Goal: Task Accomplishment & Management: Manage account settings

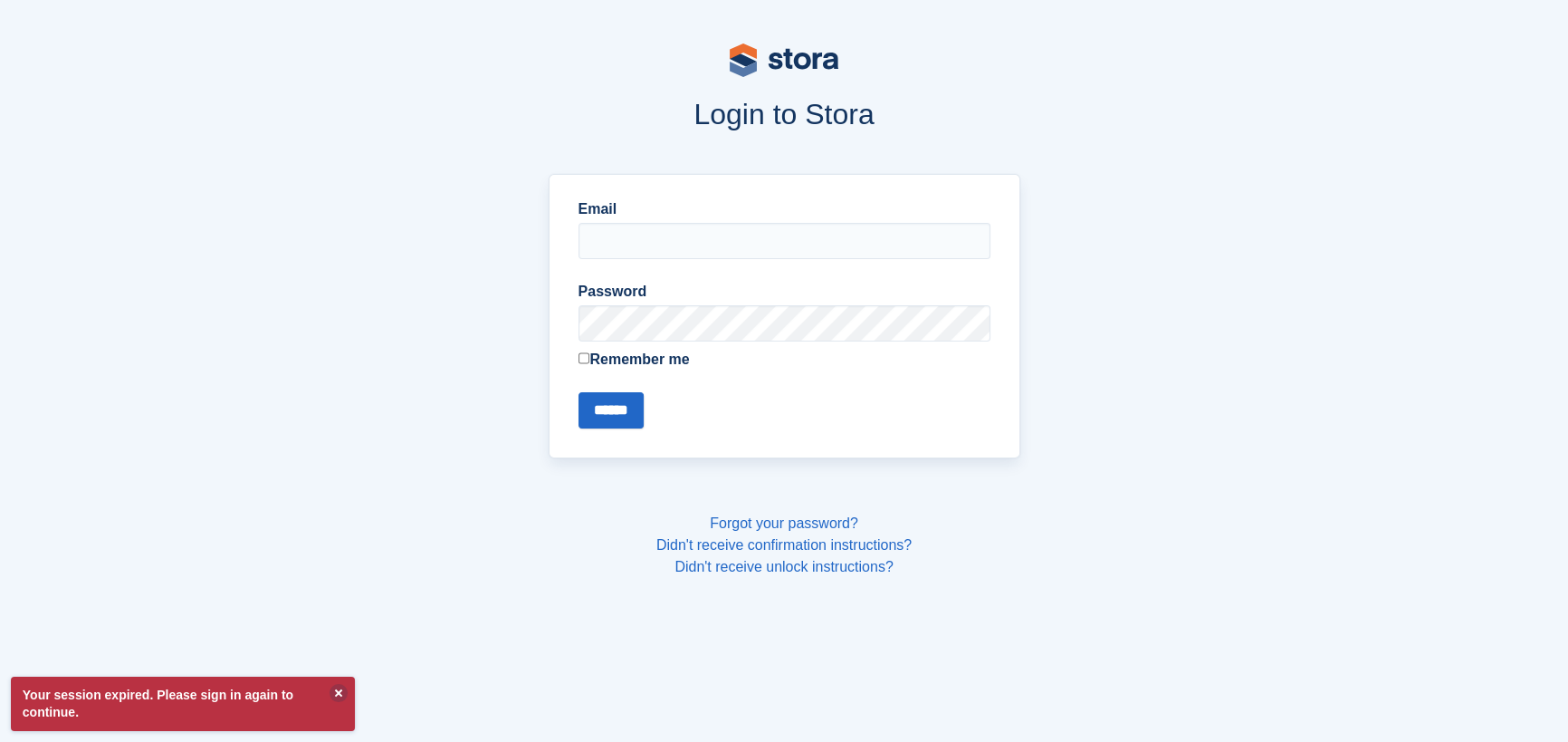
type input "**********"
click at [621, 407] on input "******" at bounding box center [611, 410] width 65 height 36
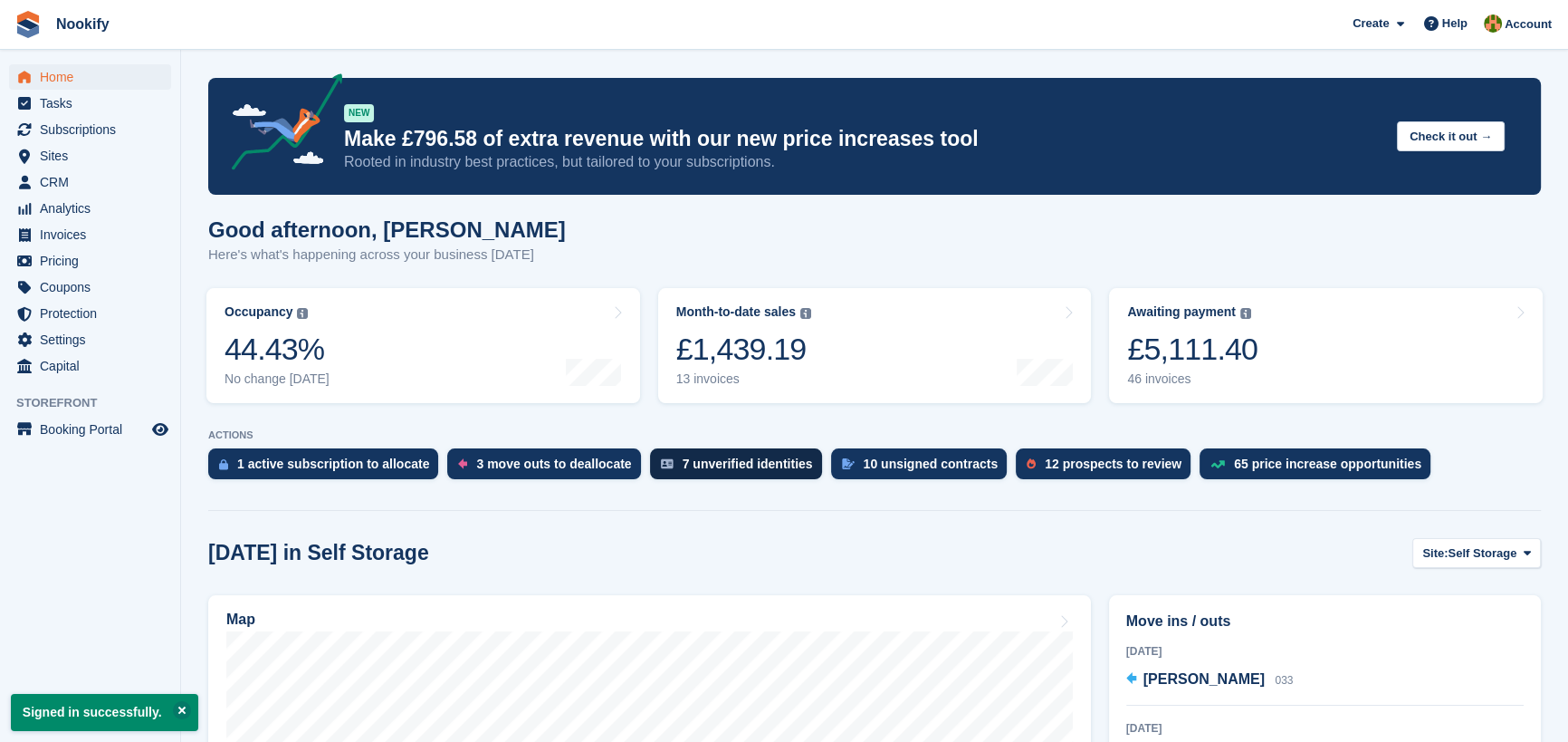
scroll to position [411, 0]
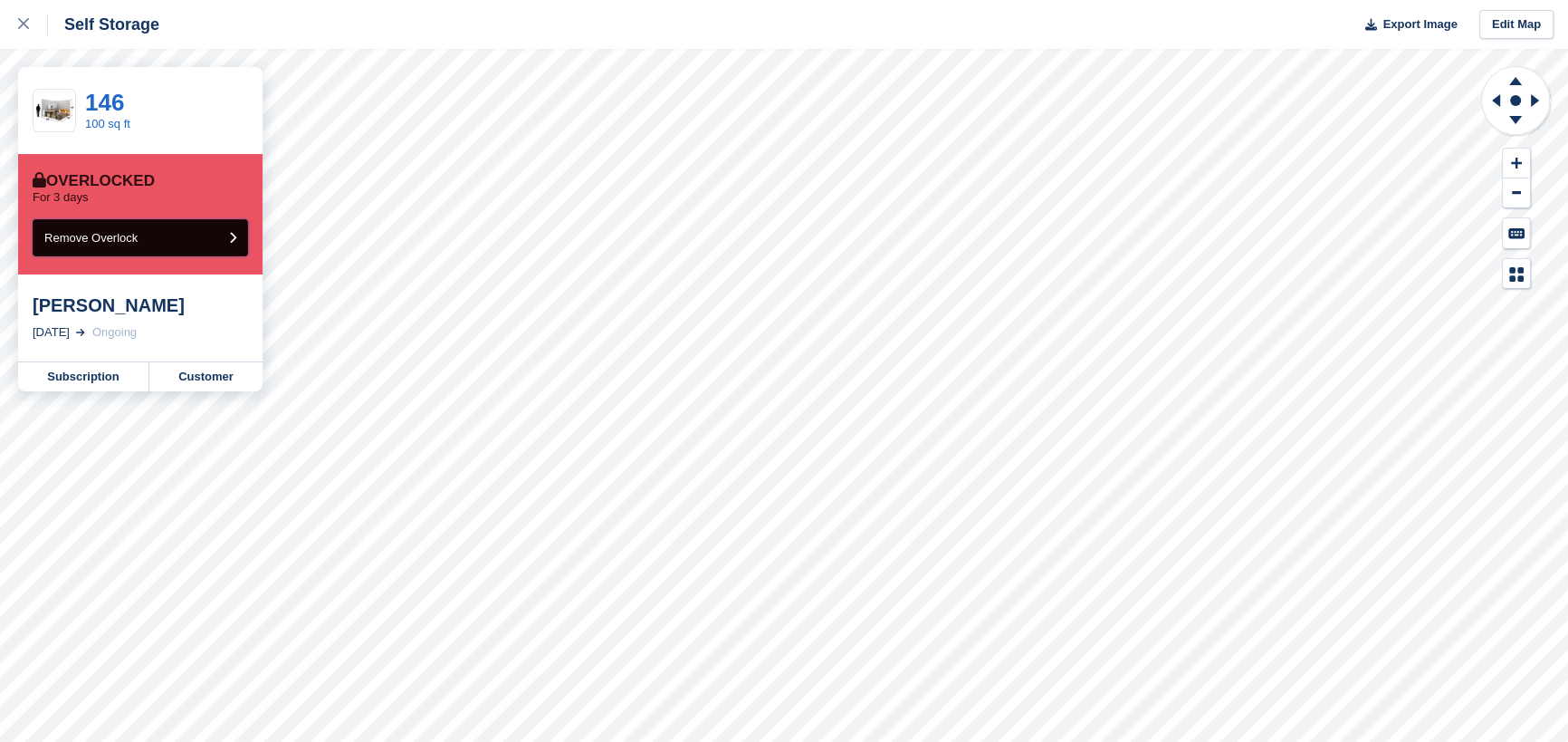
click at [137, 240] on span "Remove Overlock" at bounding box center [90, 238] width 93 height 13
